Goal: Navigation & Orientation: Go to known website

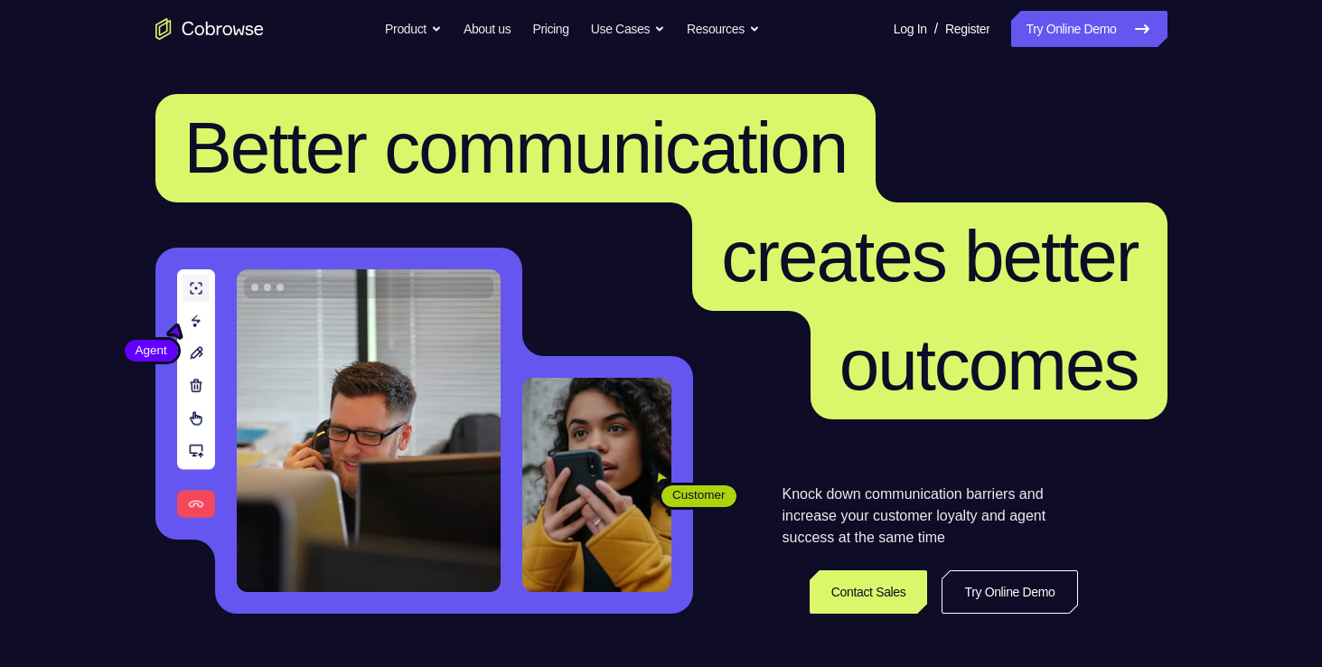
click at [1099, 27] on link "Try Online Demo" at bounding box center [1088, 29] width 155 height 36
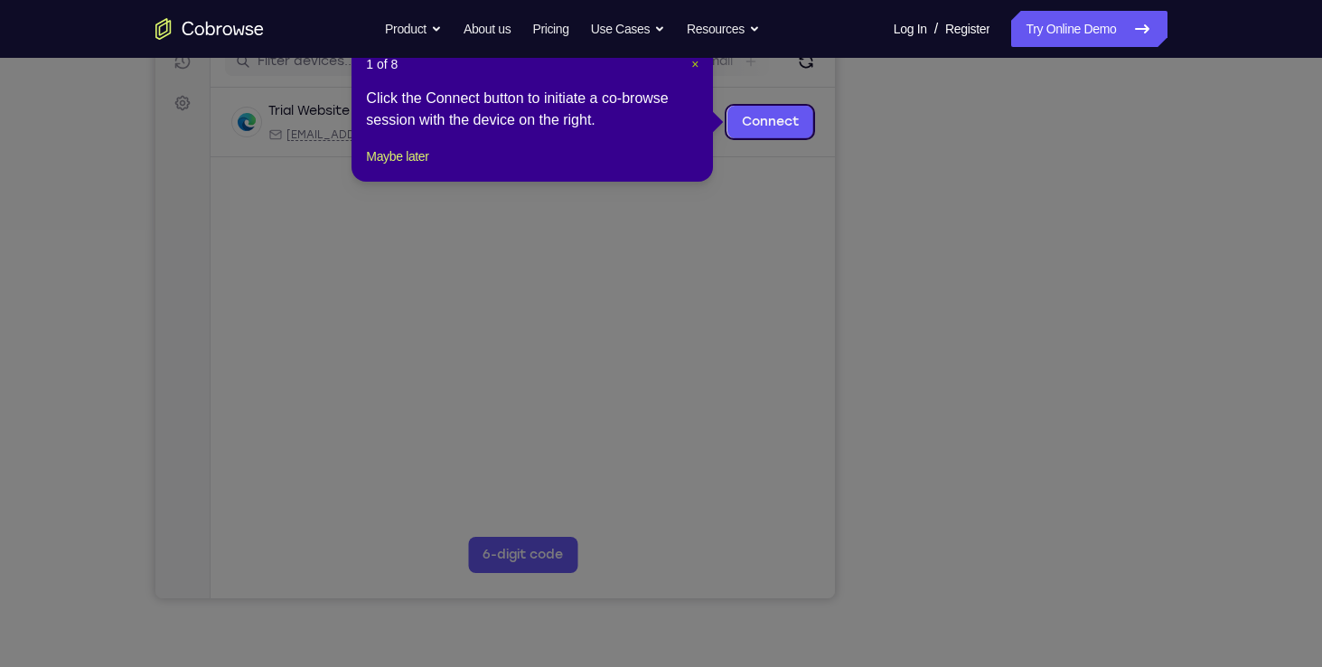
click at [692, 64] on span "×" at bounding box center [694, 64] width 7 height 14
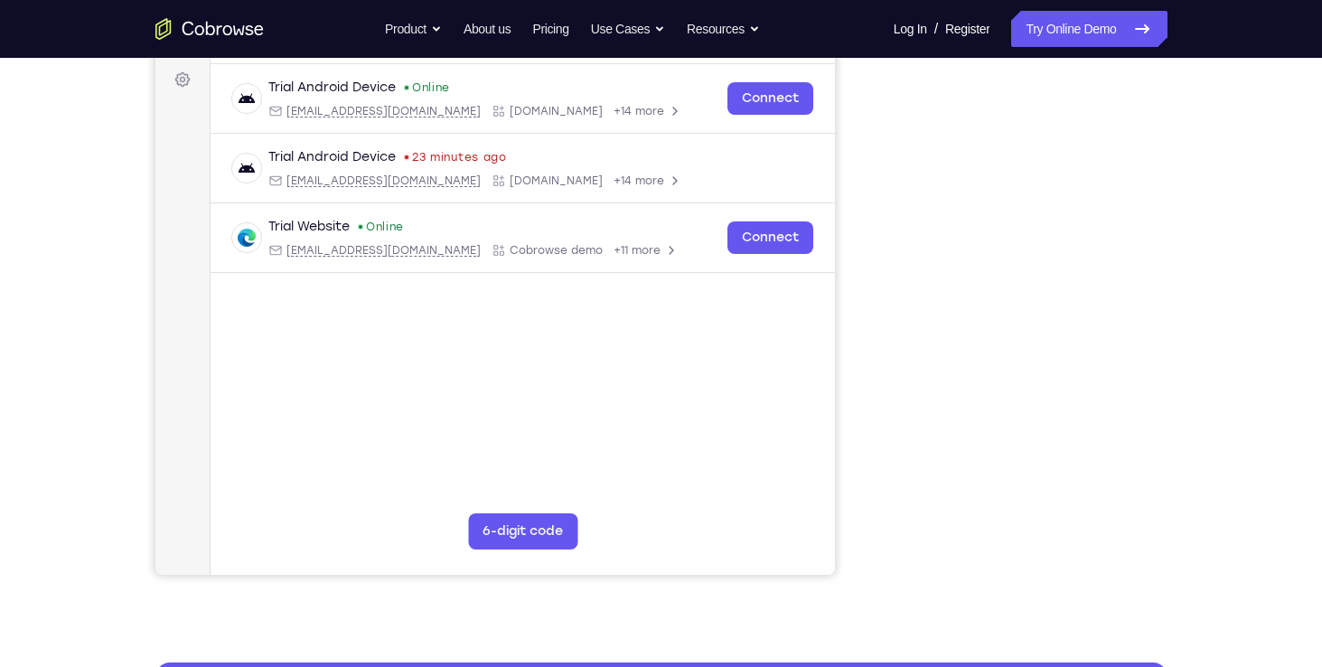
scroll to position [265, 0]
